Goal: Information Seeking & Learning: Learn about a topic

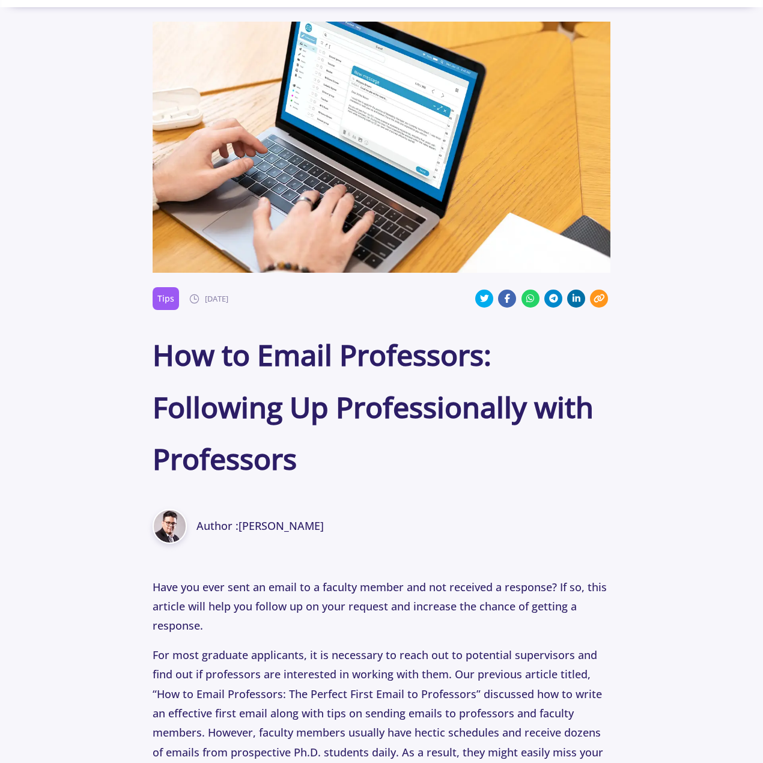
scroll to position [240, 0]
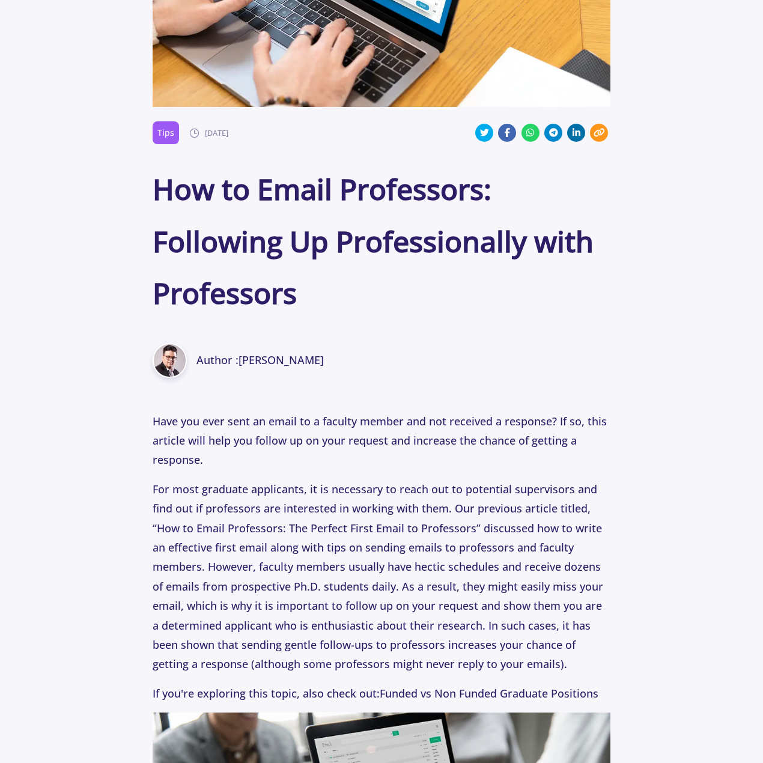
drag, startPoint x: 449, startPoint y: 223, endPoint x: 463, endPoint y: 284, distance: 62.9
click at [458, 263] on h1 "How to Email Professors: Following Up Professionally with Professors" at bounding box center [382, 241] width 458 height 156
drag, startPoint x: 463, startPoint y: 284, endPoint x: 473, endPoint y: 304, distance: 22.3
click at [464, 285] on h1 "How to Email Professors: Following Up Professionally with Professors" at bounding box center [382, 241] width 458 height 156
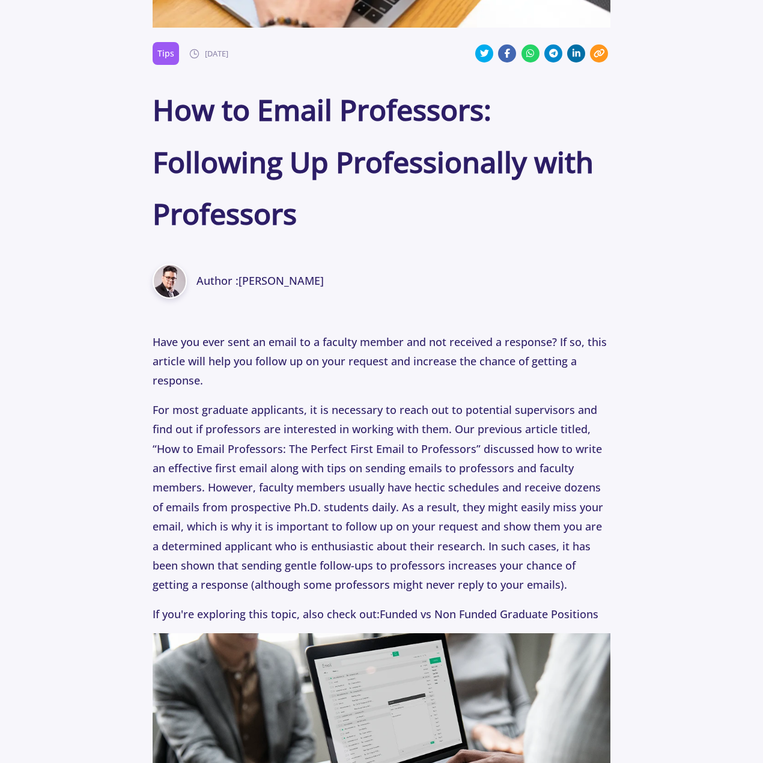
scroll to position [481, 0]
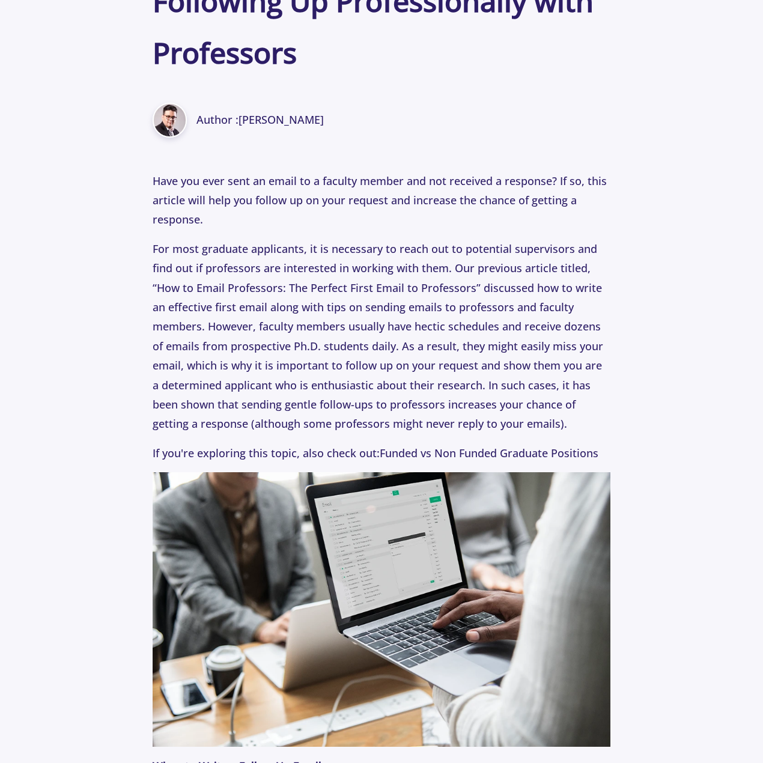
click at [496, 279] on p "For most graduate applicants, it is necessary to reach out to potential supervi…" at bounding box center [382, 336] width 458 height 195
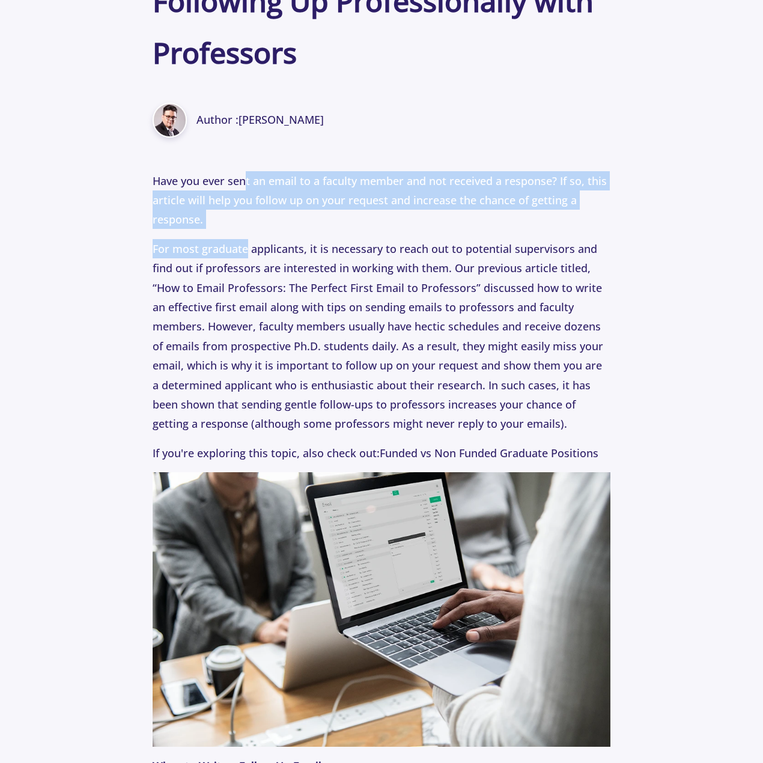
drag, startPoint x: 244, startPoint y: 178, endPoint x: 247, endPoint y: 244, distance: 65.6
click at [247, 244] on p "For most graduate applicants, it is necessary to reach out to potential supervi…" at bounding box center [382, 336] width 458 height 195
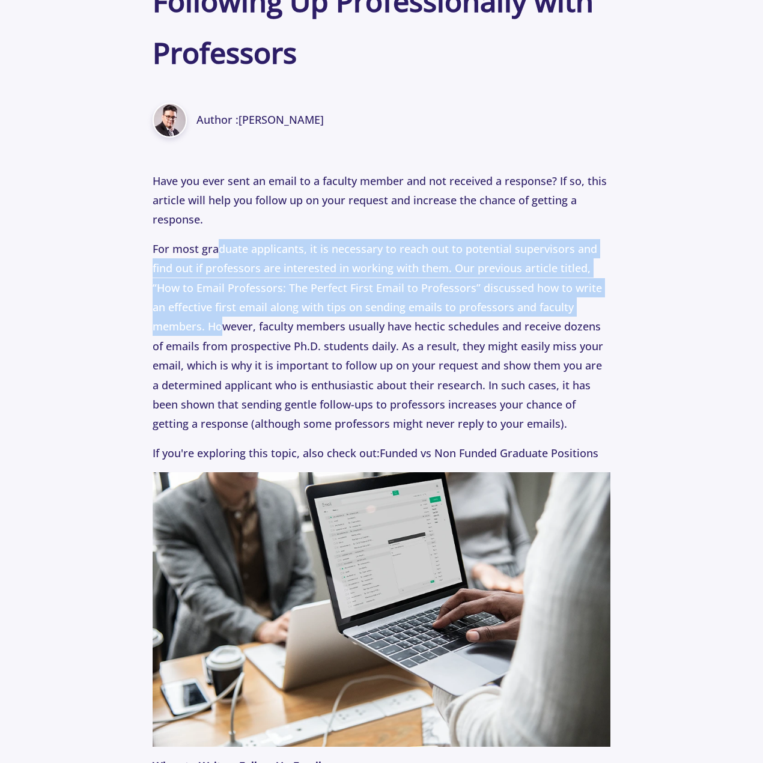
drag, startPoint x: 219, startPoint y: 250, endPoint x: 225, endPoint y: 330, distance: 79.5
click at [225, 329] on p "For most graduate applicants, it is necessary to reach out to potential supervi…" at bounding box center [382, 336] width 458 height 195
click at [225, 330] on p "For most graduate applicants, it is necessary to reach out to potential supervi…" at bounding box center [382, 336] width 458 height 195
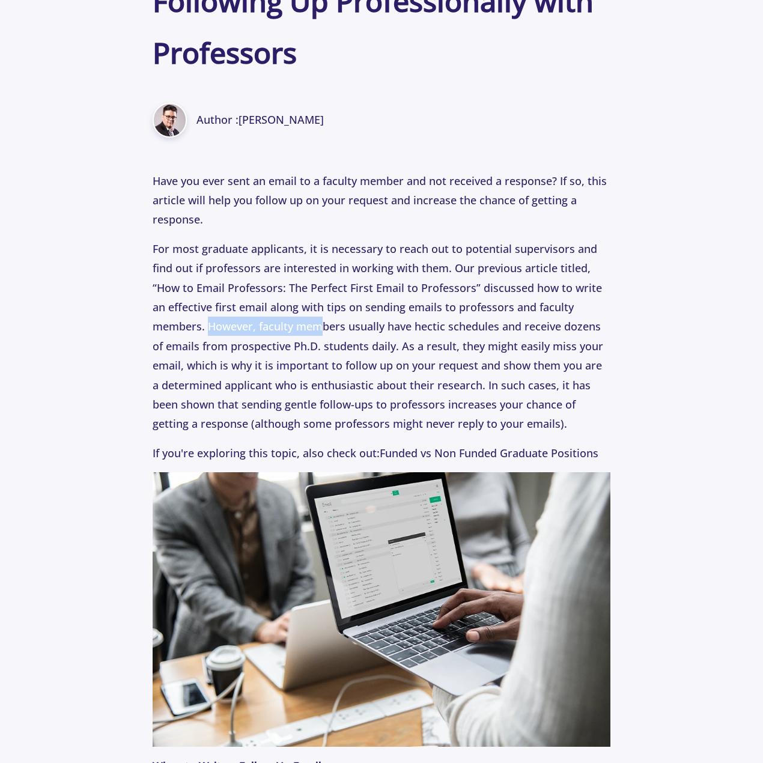
drag, startPoint x: 210, startPoint y: 321, endPoint x: 336, endPoint y: 335, distance: 127.0
click at [333, 335] on p "For most graduate applicants, it is necessary to reach out to potential supervi…" at bounding box center [382, 336] width 458 height 195
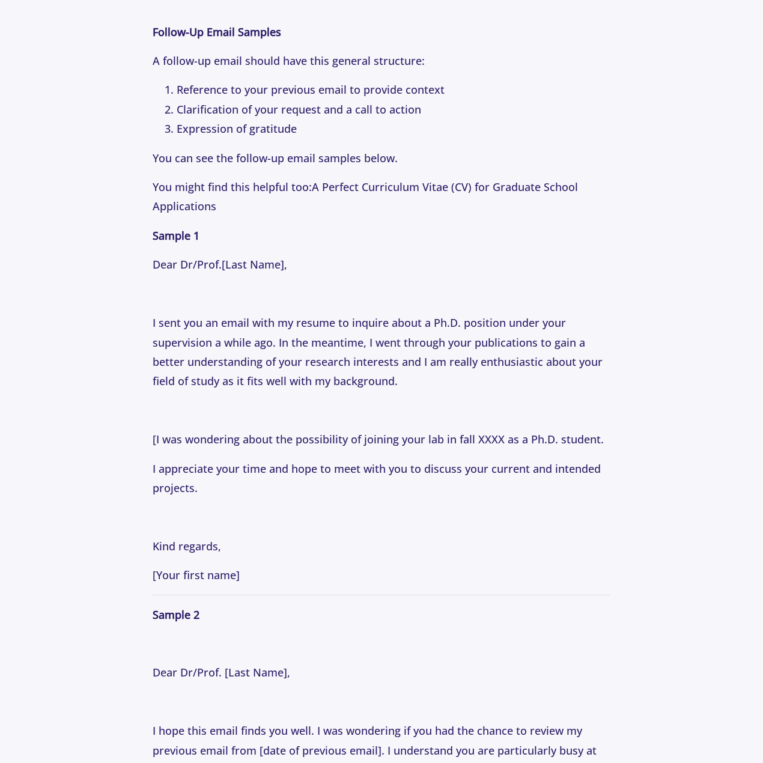
scroll to position [1442, 0]
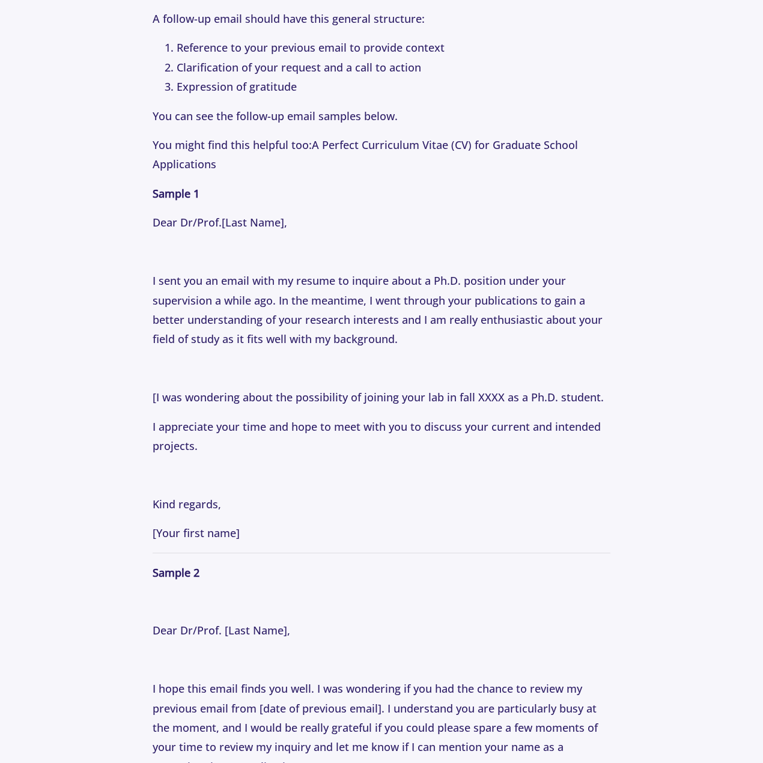
click at [421, 342] on p "I sent you an email with my resume to inquire about a Ph.D. position under your…" at bounding box center [382, 310] width 458 height 78
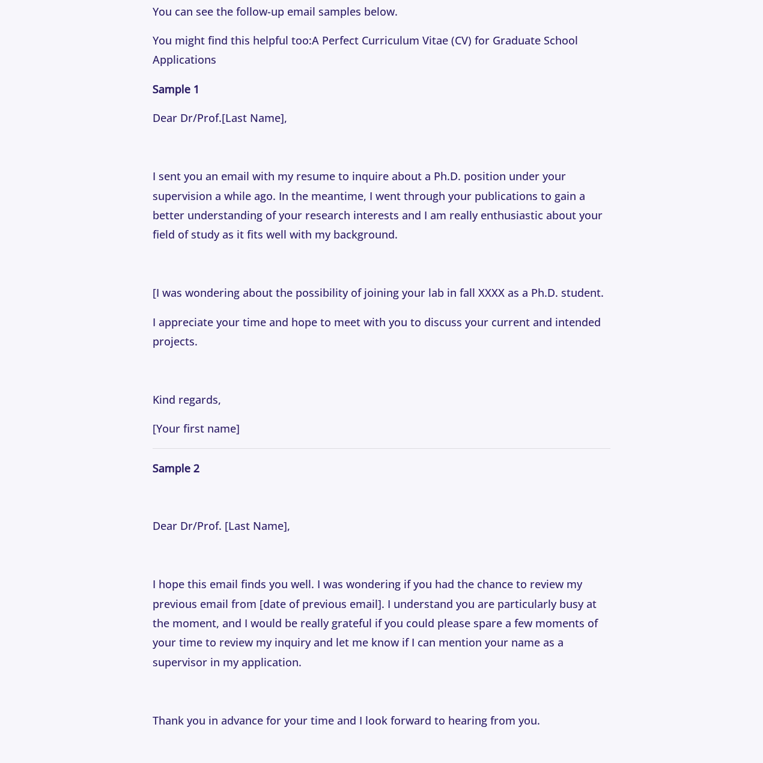
scroll to position [1742, 0]
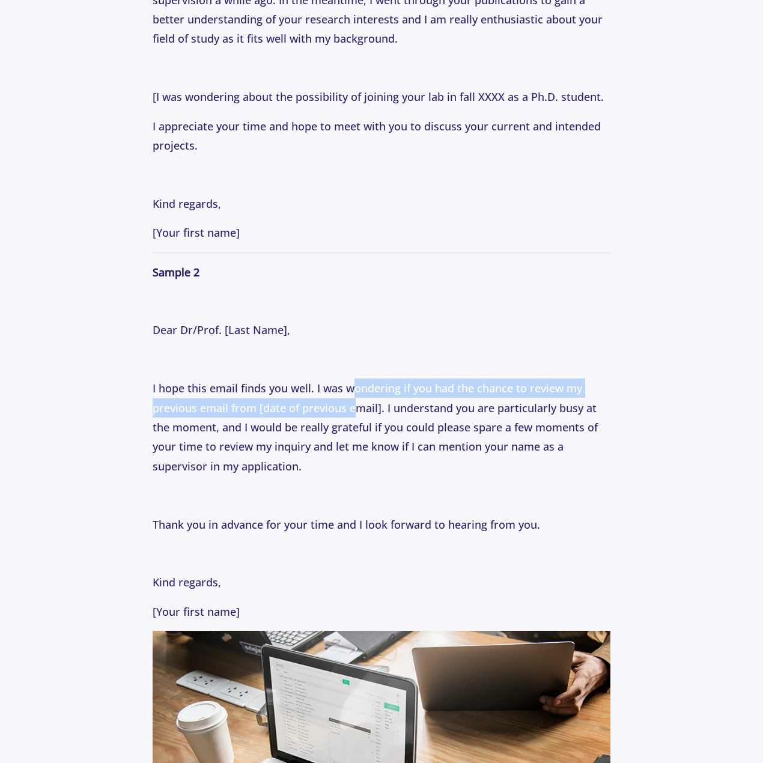
drag, startPoint x: 354, startPoint y: 398, endPoint x: 379, endPoint y: 425, distance: 37.0
click at [363, 408] on p "I hope this email finds you well. I was wondering if you had the chance to revi…" at bounding box center [382, 426] width 458 height 97
click at [380, 428] on p "I hope this email finds you well. I was wondering if you had the chance to revi…" at bounding box center [382, 426] width 458 height 97
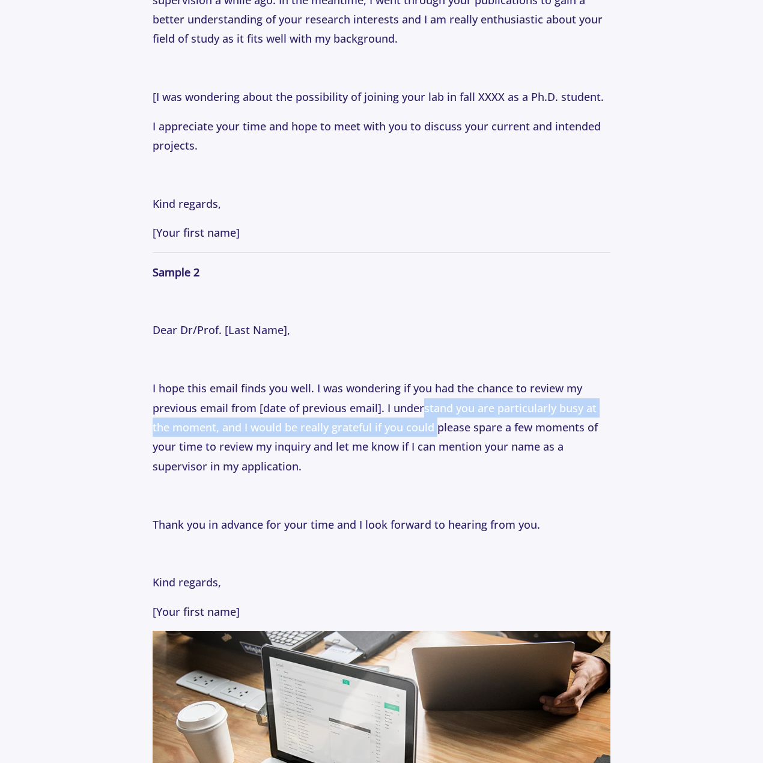
drag, startPoint x: 424, startPoint y: 403, endPoint x: 452, endPoint y: 443, distance: 48.7
click at [442, 430] on p "I hope this email finds you well. I was wondering if you had the chance to revi…" at bounding box center [382, 426] width 458 height 97
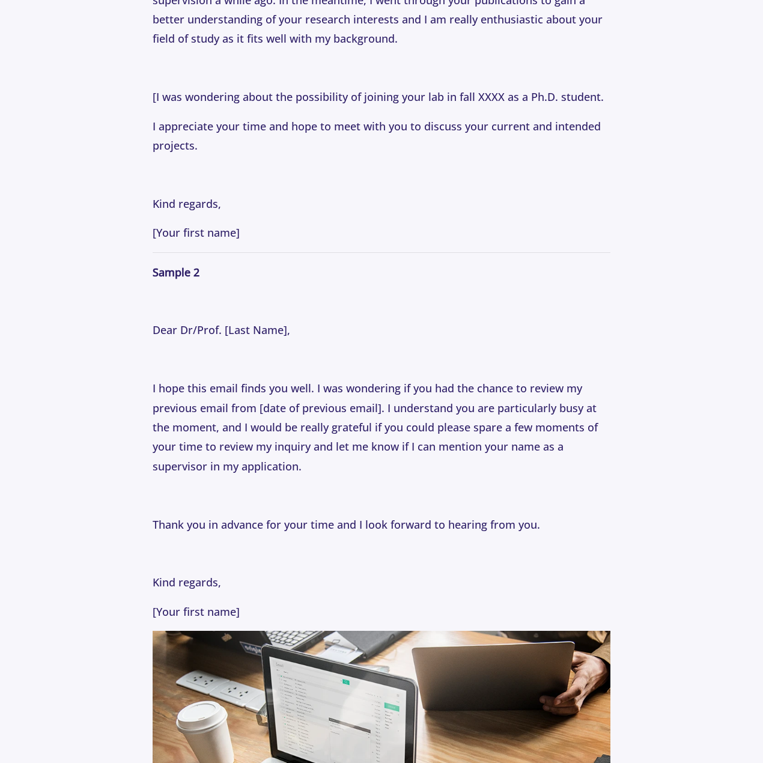
click at [452, 443] on p "I hope this email finds you well. I was wondering if you had the chance to revi…" at bounding box center [382, 426] width 458 height 97
drag, startPoint x: 503, startPoint y: 448, endPoint x: 507, endPoint y: 457, distance: 10.3
click at [504, 452] on p "I hope this email finds you well. I was wondering if you had the chance to revi…" at bounding box center [382, 426] width 458 height 97
click at [507, 457] on p "I hope this email finds you well. I was wondering if you had the chance to revi…" at bounding box center [382, 426] width 458 height 97
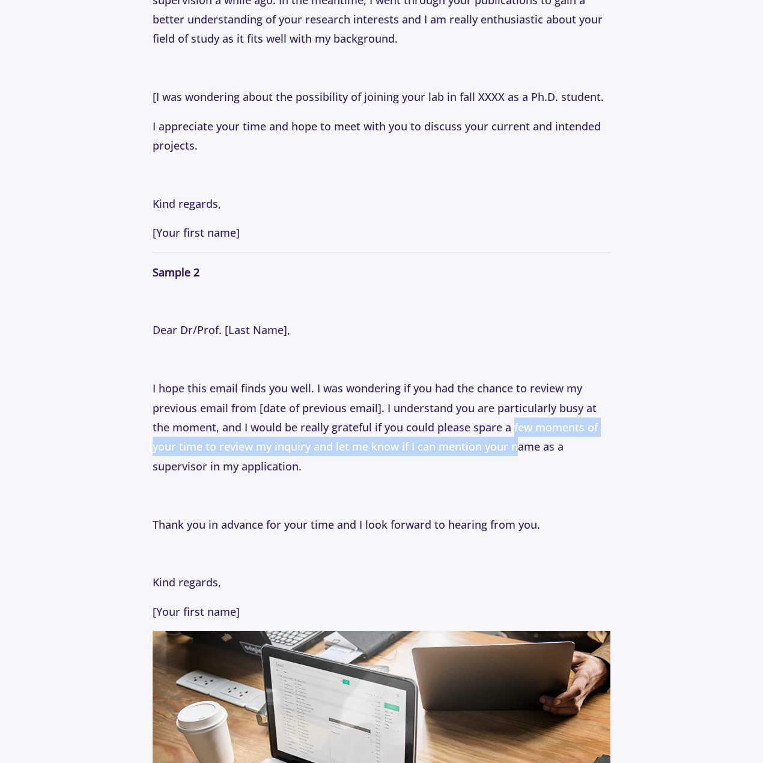
drag, startPoint x: 512, startPoint y: 422, endPoint x: 520, endPoint y: 459, distance: 37.5
click at [519, 458] on p "I hope this email finds you well. I was wondering if you had the chance to revi…" at bounding box center [382, 426] width 458 height 97
click at [520, 459] on p "I hope this email finds you well. I was wondering if you had the chance to revi…" at bounding box center [382, 426] width 458 height 97
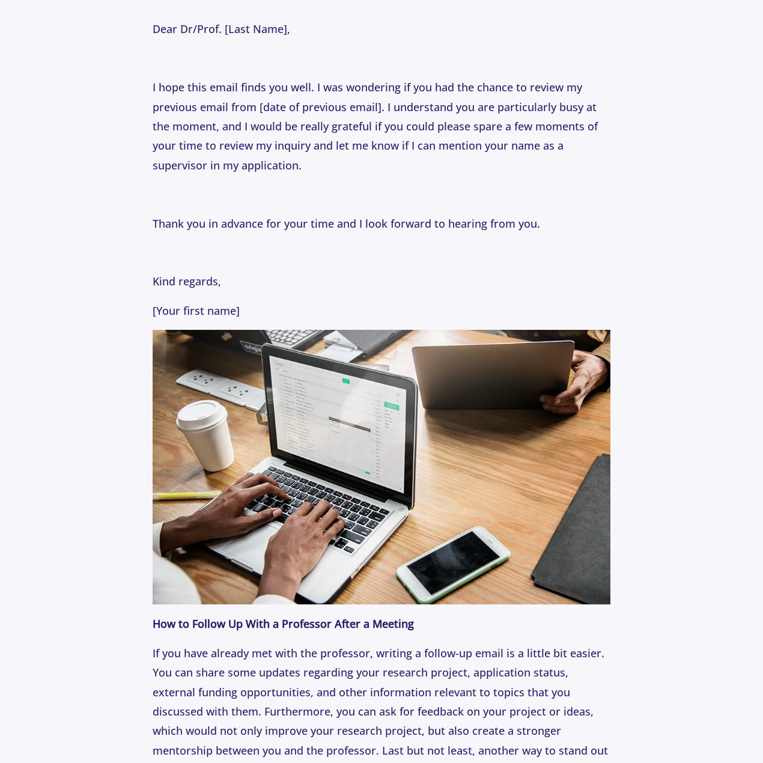
scroll to position [2042, 0]
click at [520, 264] on p "Have you ever sent an email to a faculty member and not received a response? If…" at bounding box center [382, 15] width 458 height 2812
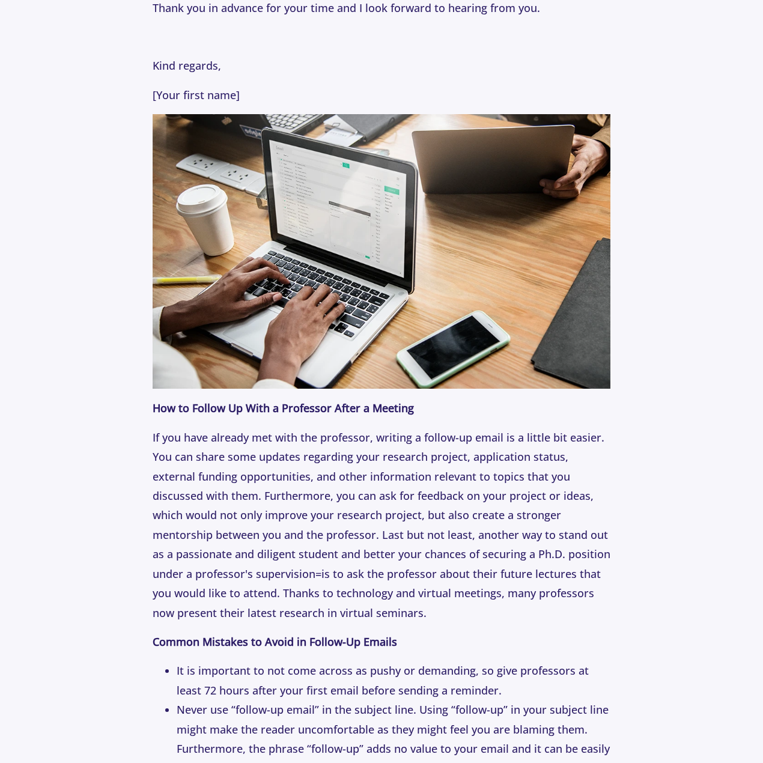
scroll to position [2283, 0]
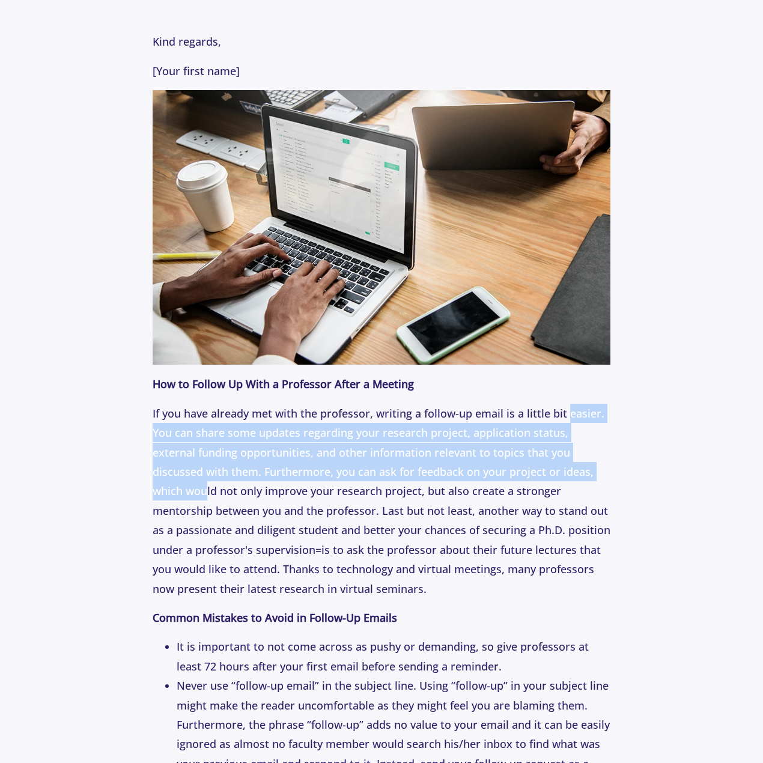
drag, startPoint x: 566, startPoint y: 435, endPoint x: 571, endPoint y: 514, distance: 78.8
click at [571, 506] on p "If you have already met with the professor, writing a follow-up email is a litt…" at bounding box center [382, 501] width 458 height 195
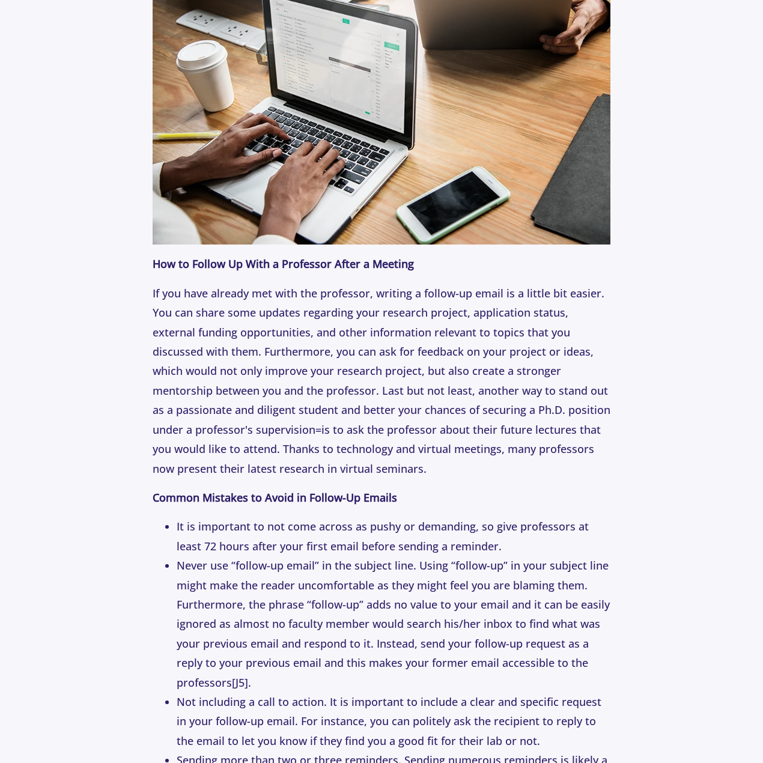
click at [568, 544] on li "It is important to not come across as pushy or demanding, so give professors at…" at bounding box center [394, 536] width 434 height 39
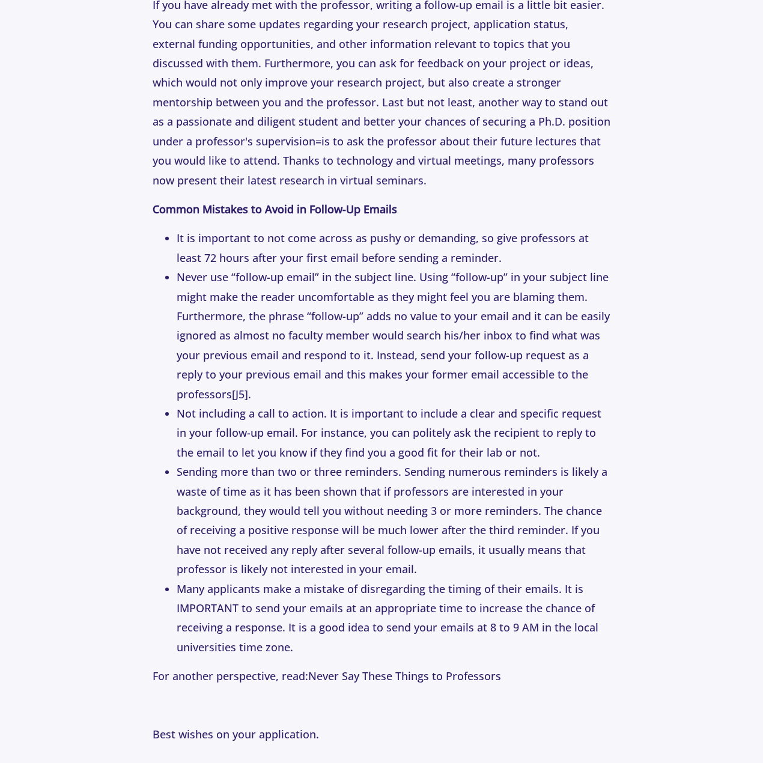
scroll to position [2703, 0]
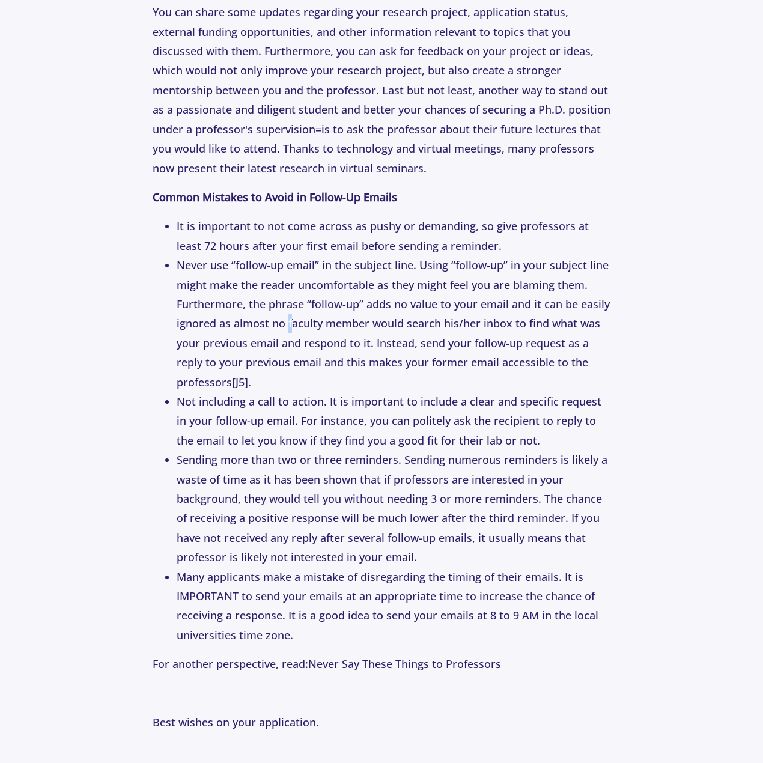
drag, startPoint x: 287, startPoint y: 327, endPoint x: 311, endPoint y: 330, distance: 23.6
click at [304, 330] on li "Never use “follow-up email” in the subject line. Using “follow-up” in your subj…" at bounding box center [394, 323] width 434 height 136
click at [313, 331] on li "Never use “follow-up email” in the subject line. Using “follow-up” in your subj…" at bounding box center [394, 323] width 434 height 136
drag, startPoint x: 325, startPoint y: 338, endPoint x: 331, endPoint y: 345, distance: 8.9
click at [329, 342] on li "Never use “follow-up email” in the subject line. Using “follow-up” in your subj…" at bounding box center [394, 323] width 434 height 136
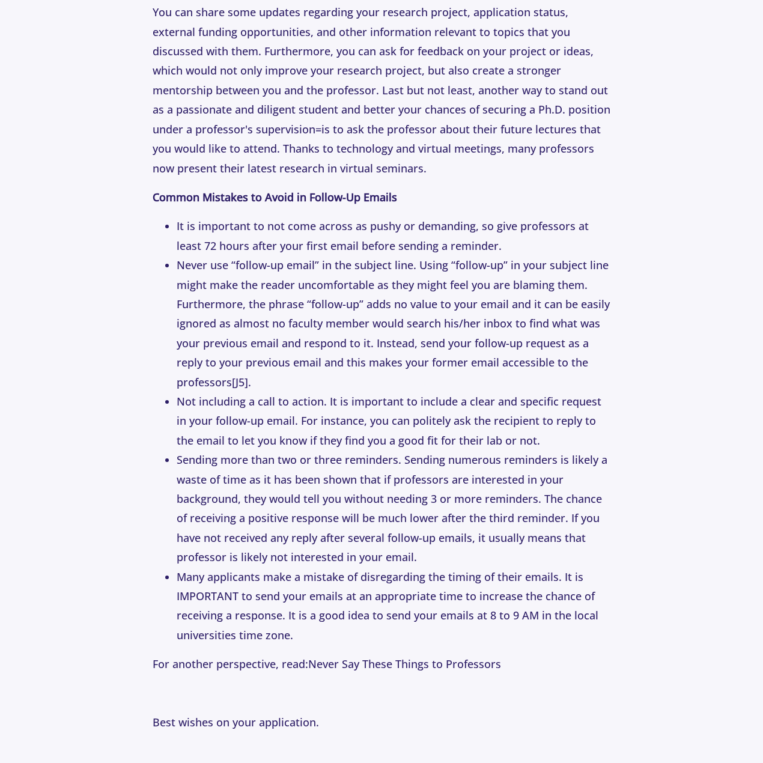
click at [331, 345] on li "Never use “follow-up email” in the subject line. Using “follow-up” in your subj…" at bounding box center [394, 323] width 434 height 136
drag, startPoint x: 377, startPoint y: 348, endPoint x: 401, endPoint y: 355, distance: 25.5
click at [390, 353] on li "Never use “follow-up email” in the subject line. Using “follow-up” in your subj…" at bounding box center [394, 323] width 434 height 136
click at [401, 355] on li "Never use “follow-up email” in the subject line. Using “follow-up” in your subj…" at bounding box center [394, 323] width 434 height 136
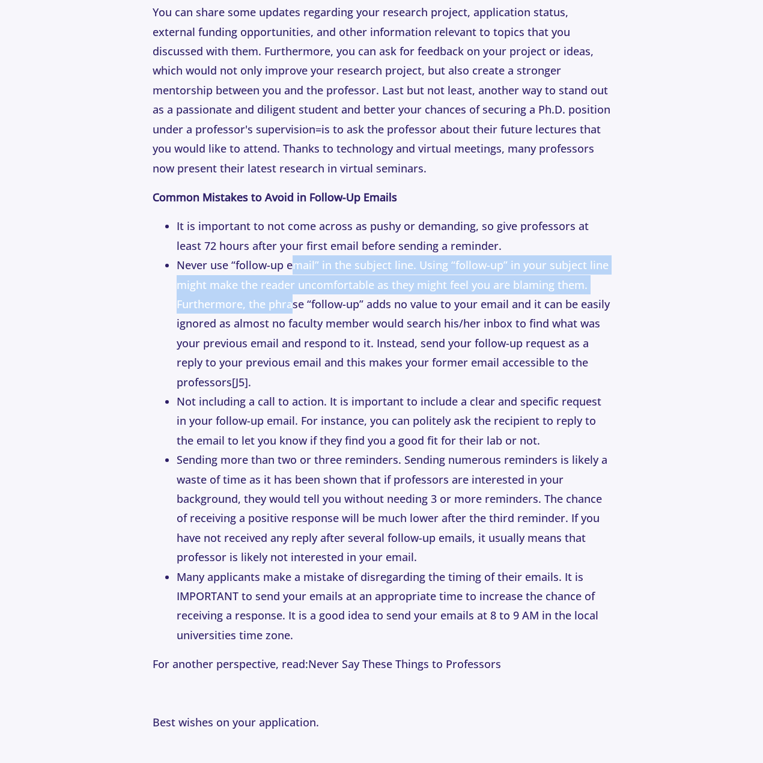
drag, startPoint x: 291, startPoint y: 269, endPoint x: 307, endPoint y: 376, distance: 108.7
click at [300, 332] on li "Never use “follow-up email” in the subject line. Using “follow-up” in your subj…" at bounding box center [394, 323] width 434 height 136
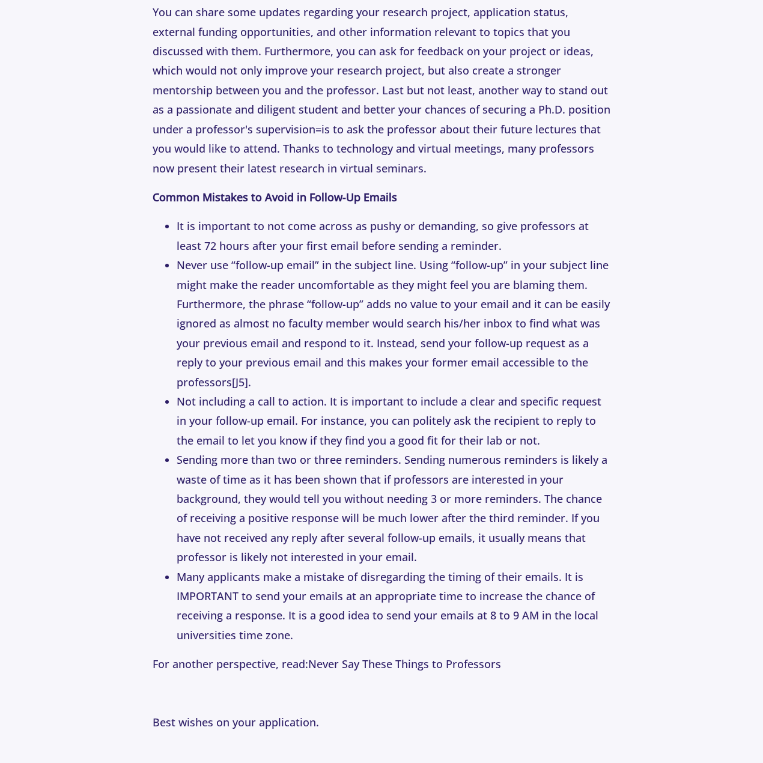
click at [307, 376] on li "Never use “follow-up email” in the subject line. Using “follow-up” in your subj…" at bounding box center [394, 323] width 434 height 136
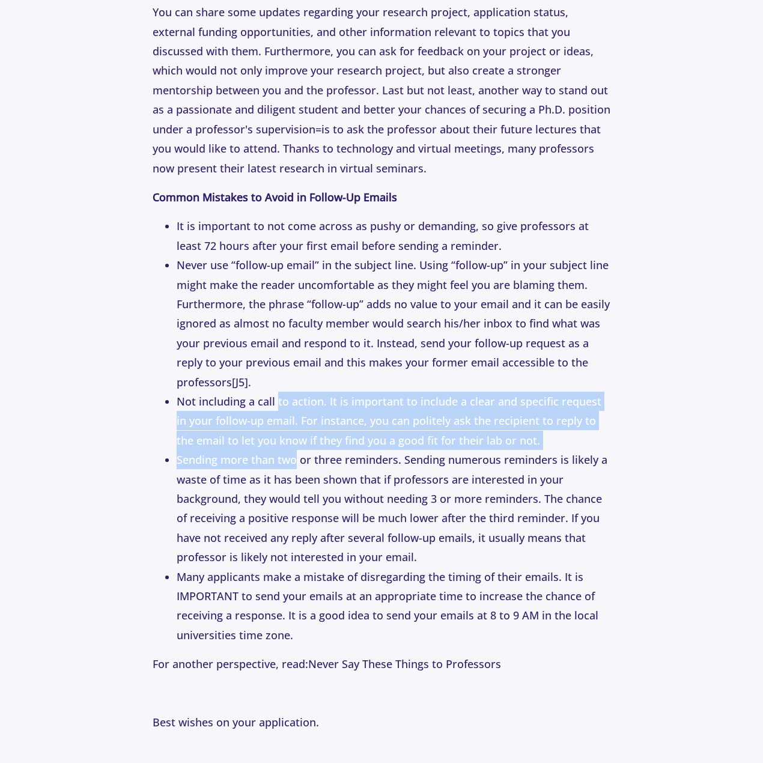
click at [296, 461] on ul "It is important to not come across as pushy or demanding, so give professors at…" at bounding box center [382, 430] width 458 height 428
click at [296, 464] on li "Sending more than two or three reminders. Sending numerous reminders is likely …" at bounding box center [394, 508] width 434 height 117
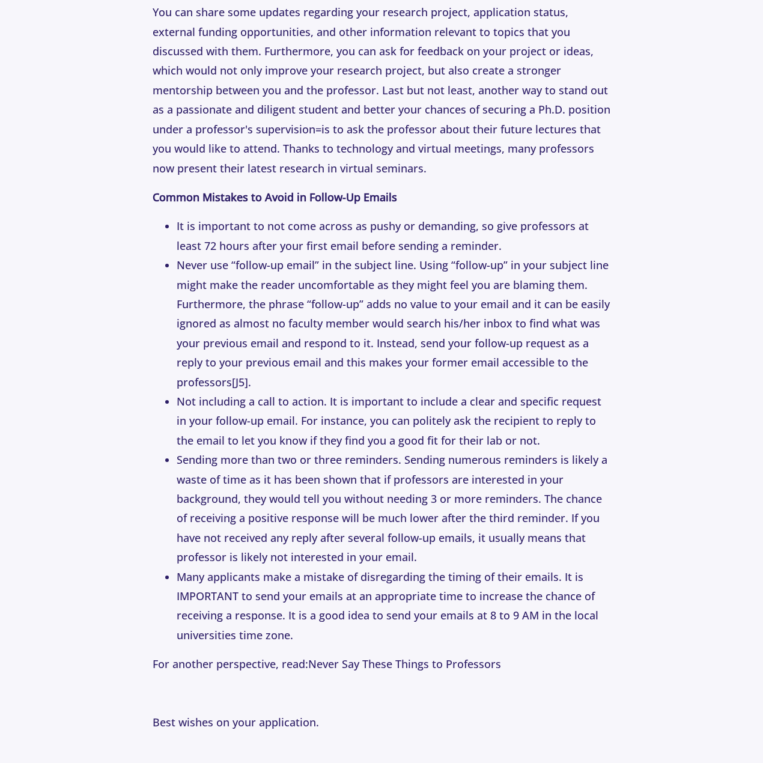
click at [523, 442] on li "Not including a call to action. It is important to include a clear and specific…" at bounding box center [394, 421] width 434 height 58
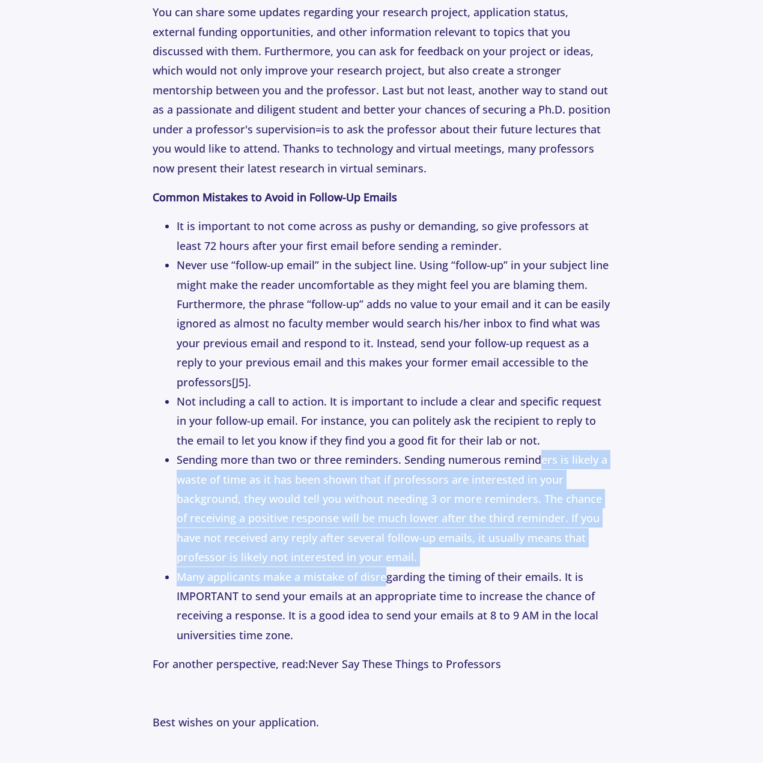
drag, startPoint x: 541, startPoint y: 461, endPoint x: 383, endPoint y: 580, distance: 197.4
click at [383, 580] on ul "It is important to not come across as pushy or demanding, so give professors at…" at bounding box center [382, 430] width 458 height 428
click at [383, 580] on li "Many applicants make a mistake of disregarding the timing of their emails. It i…" at bounding box center [394, 606] width 434 height 78
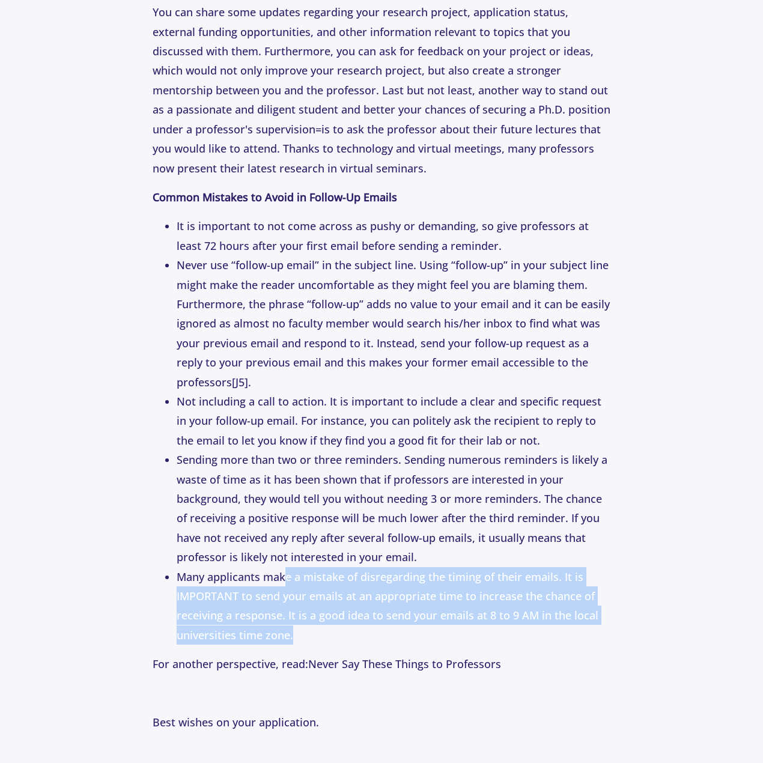
drag, startPoint x: 283, startPoint y: 574, endPoint x: 303, endPoint y: 631, distance: 61.0
click at [303, 631] on li "Many applicants make a mistake of disregarding the timing of their emails. It i…" at bounding box center [394, 606] width 434 height 78
drag, startPoint x: 306, startPoint y: 637, endPoint x: 309, endPoint y: 563, distance: 73.9
click at [308, 565] on ul "It is important to not come across as pushy or demanding, so give professors at…" at bounding box center [382, 430] width 458 height 428
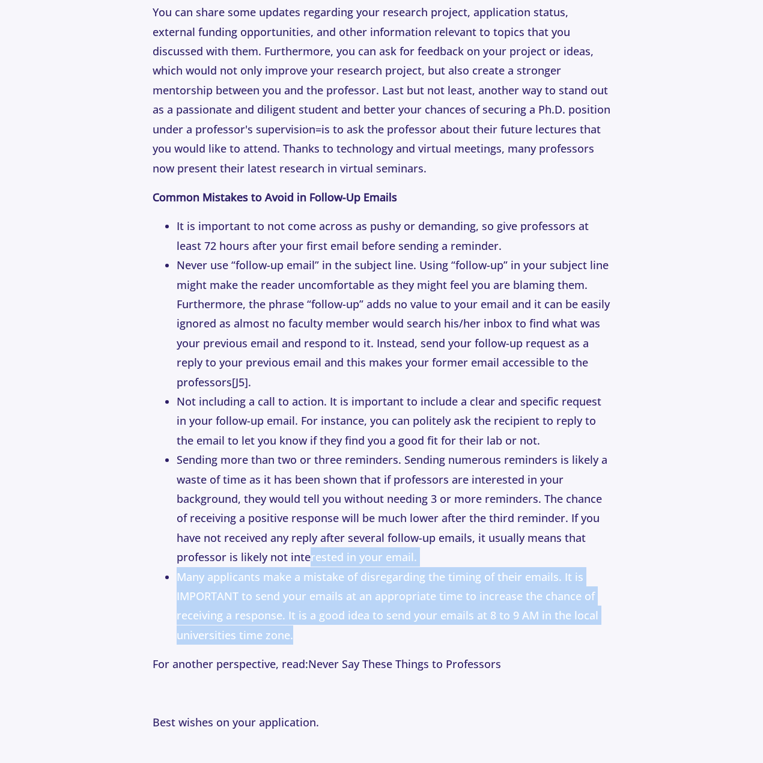
click at [309, 563] on li "Sending more than two or three reminders. Sending numerous reminders is likely …" at bounding box center [394, 508] width 434 height 117
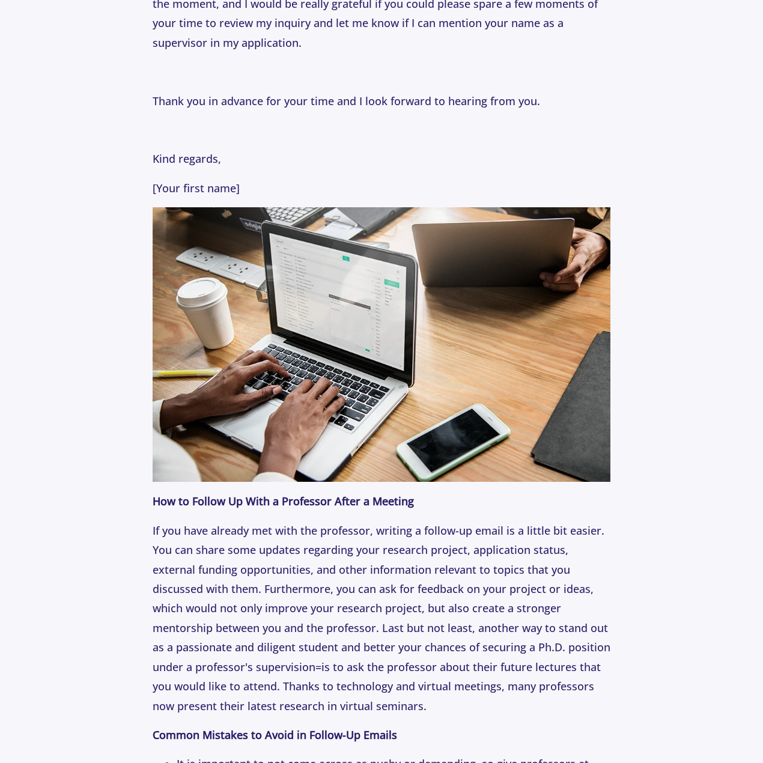
scroll to position [2163, 0]
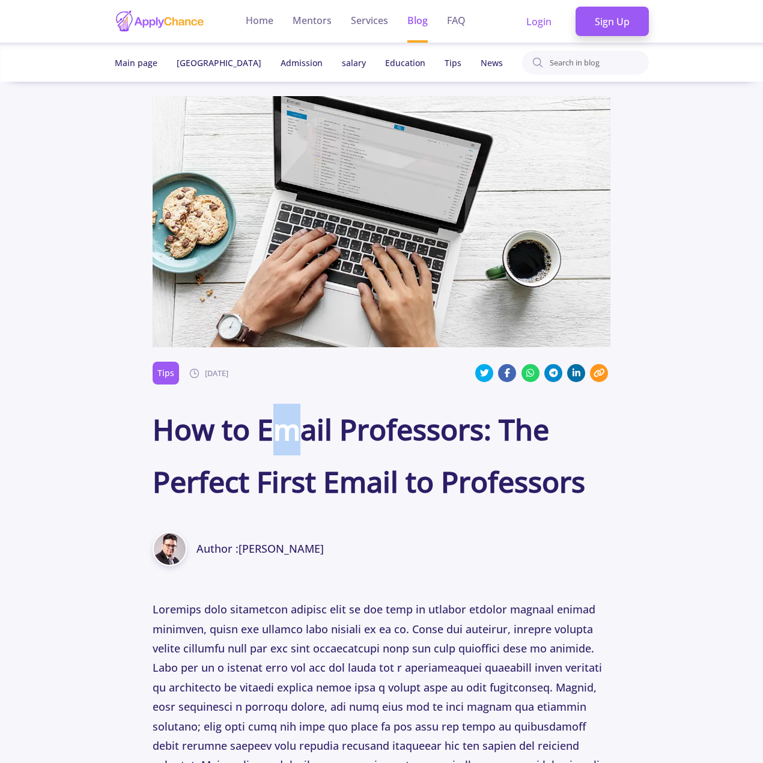
drag, startPoint x: 276, startPoint y: 407, endPoint x: 383, endPoint y: 555, distance: 182.9
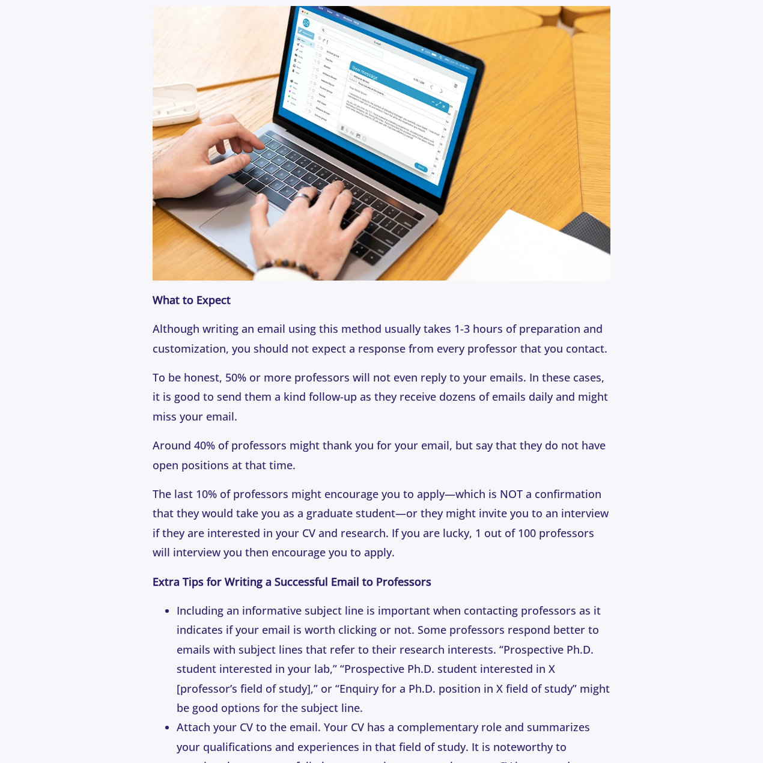
scroll to position [3304, 0]
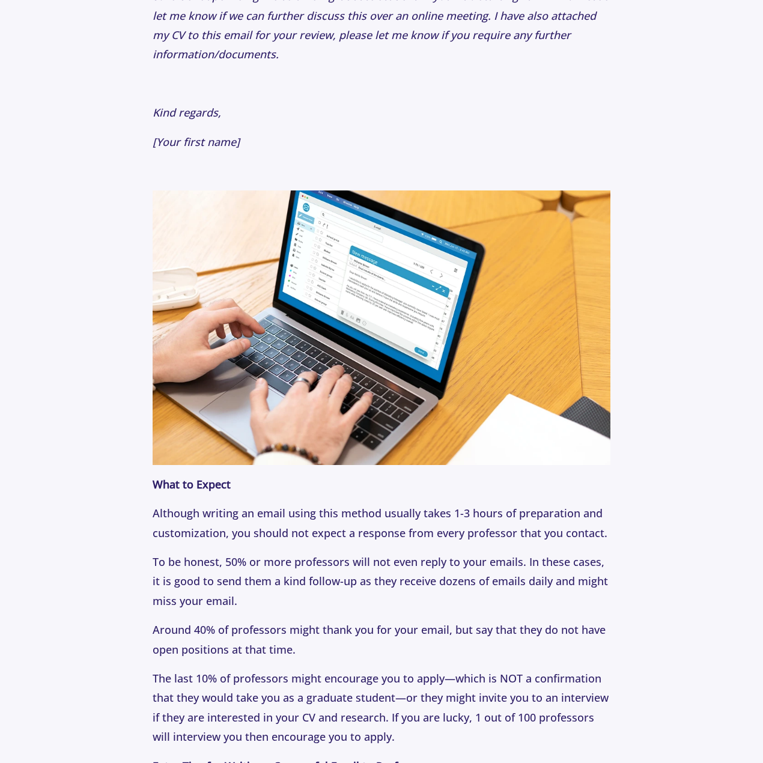
scroll to position [2916, 0]
